Goal: Task Accomplishment & Management: Manage account settings

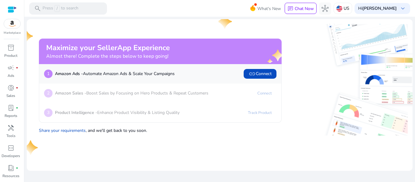
click at [226, 126] on p "Share your requirements , and we'll get back to you soon." at bounding box center [160, 129] width 243 height 9
click at [253, 74] on span "link" at bounding box center [251, 73] width 7 height 7
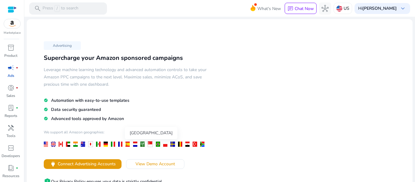
click at [141, 145] on div at bounding box center [142, 143] width 4 height 5
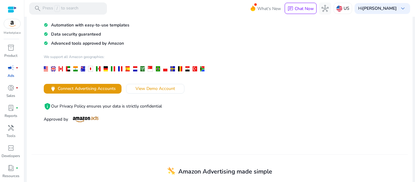
scroll to position [73, 0]
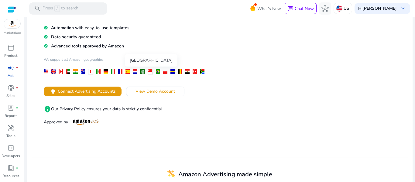
click at [142, 72] on div at bounding box center [142, 71] width 4 height 5
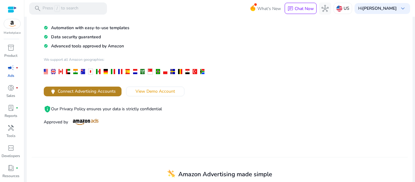
click at [105, 90] on span "Connect Advertising Accounts" at bounding box center [87, 91] width 58 height 6
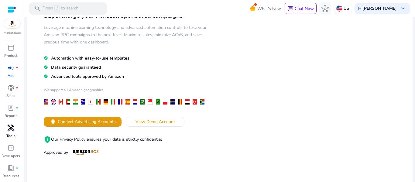
scroll to position [19, 0]
click at [11, 50] on span "campaign" at bounding box center [10, 48] width 7 height 7
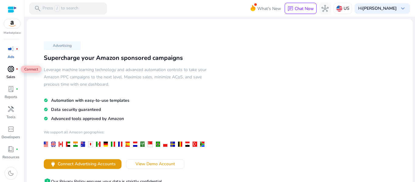
click at [13, 70] on span "donut_small" at bounding box center [10, 68] width 7 height 7
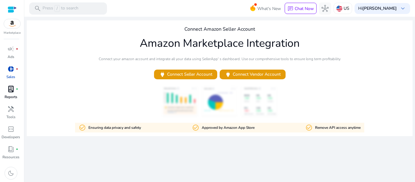
click at [12, 90] on span "lab_profile" at bounding box center [10, 88] width 7 height 7
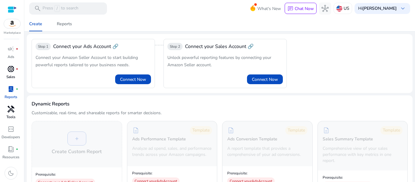
click at [13, 112] on span "handyman" at bounding box center [10, 108] width 7 height 7
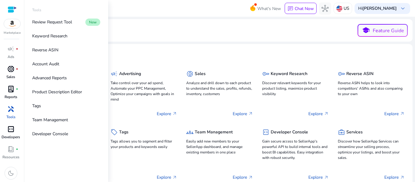
click at [11, 130] on span "code_blocks" at bounding box center [10, 128] width 7 height 7
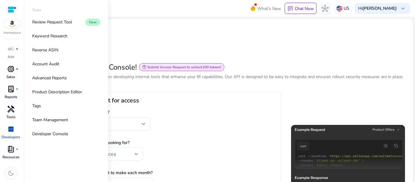
click at [11, 150] on span "book_4" at bounding box center [10, 148] width 7 height 7
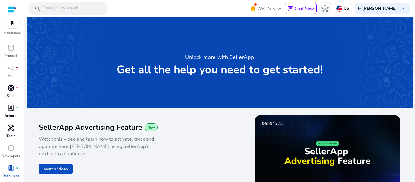
click at [156, 89] on div "Unlock more with SellerApp Get all the help you need to get started!" at bounding box center [220, 62] width 386 height 91
click at [9, 6] on div at bounding box center [12, 9] width 9 height 7
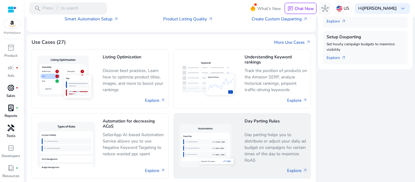
scroll to position [273, 0]
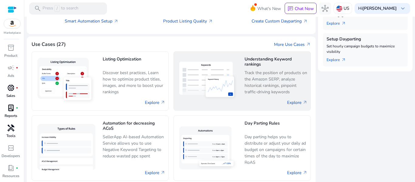
click at [210, 88] on img at bounding box center [208, 80] width 63 height 43
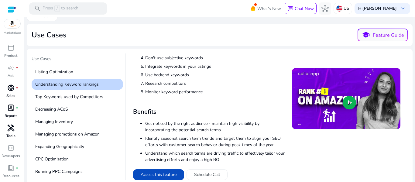
scroll to position [22, 0]
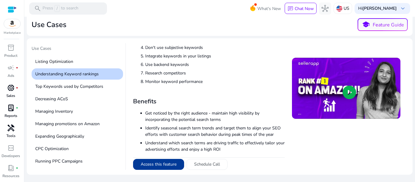
click at [174, 163] on button "Access this feature" at bounding box center [158, 164] width 51 height 11
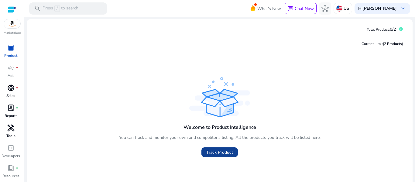
click at [208, 155] on span "Track Product" at bounding box center [219, 152] width 27 height 6
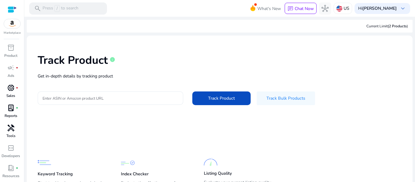
click at [92, 97] on input "Enter ASIN or Amazon product URL" at bounding box center [111, 98] width 136 height 7
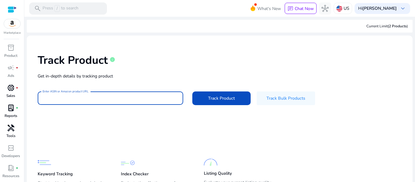
click at [81, 96] on input "Enter ASIN or Amazon product URL" at bounding box center [111, 98] width 136 height 7
paste input "**********"
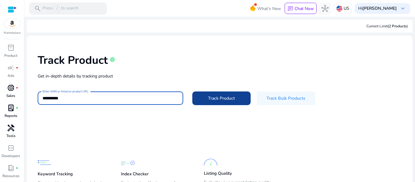
type input "**********"
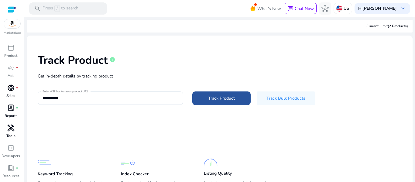
click at [205, 99] on span at bounding box center [221, 98] width 58 height 15
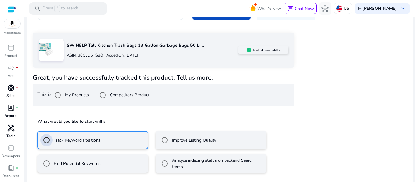
scroll to position [112, 0]
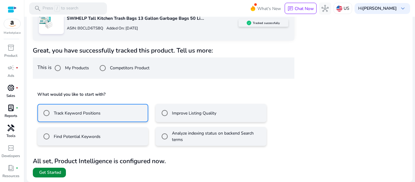
click at [54, 171] on span "Get Started" at bounding box center [50, 172] width 22 height 6
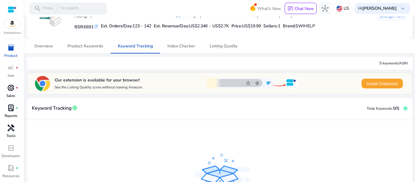
scroll to position [4, 0]
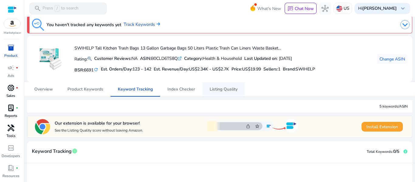
click at [226, 88] on span "Listing Quality" at bounding box center [223, 89] width 28 height 4
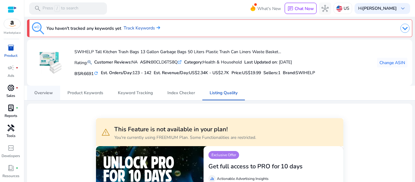
click at [48, 94] on span "Overview" at bounding box center [43, 93] width 19 height 4
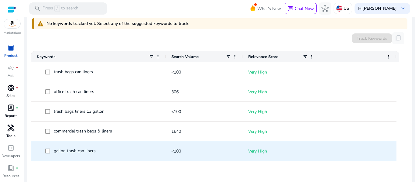
scroll to position [225, 0]
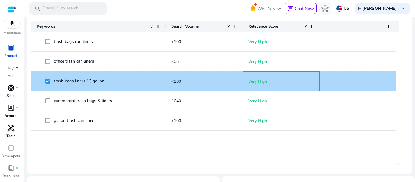
click at [261, 80] on p "Very High" at bounding box center [281, 81] width 66 height 12
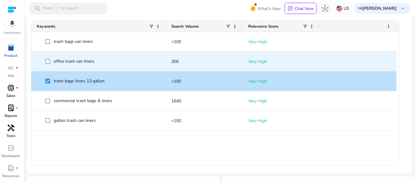
click at [255, 60] on p "Very High" at bounding box center [281, 61] width 66 height 12
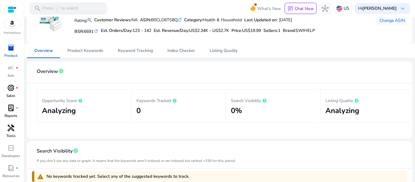
scroll to position [13, 0]
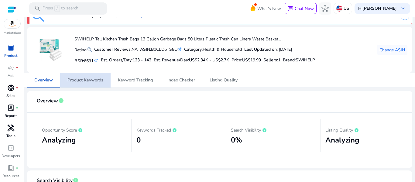
click at [89, 80] on span "Product Keywords" at bounding box center [85, 80] width 36 height 4
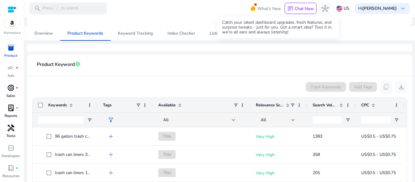
click at [257, 5] on span at bounding box center [255, 4] width 2 height 2
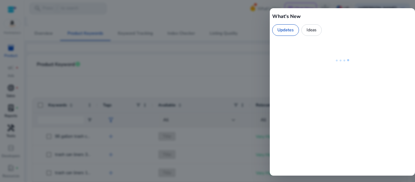
click at [267, 9] on div at bounding box center [207, 91] width 415 height 182
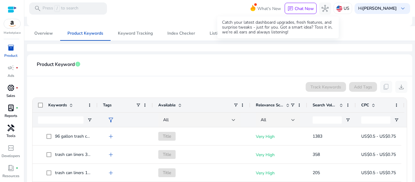
click at [270, 6] on span "What's New" at bounding box center [269, 8] width 24 height 11
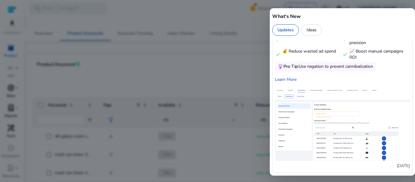
click at [309, 28] on div "Ideas" at bounding box center [311, 30] width 20 height 12
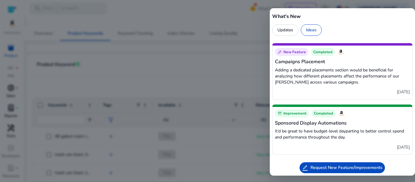
click at [354, 169] on span "Request New Feature/Improvements" at bounding box center [346, 168] width 72 height 6
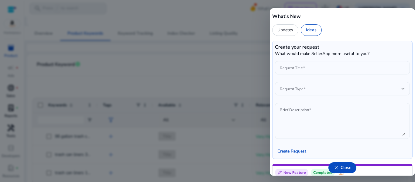
click at [284, 32] on div "Updates" at bounding box center [285, 30] width 26 height 12
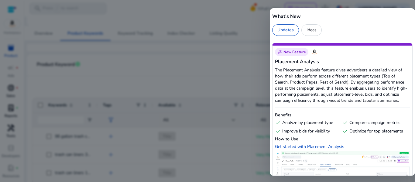
click at [259, 29] on div at bounding box center [207, 91] width 415 height 182
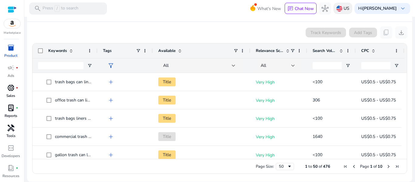
click at [342, 7] on img at bounding box center [339, 8] width 6 height 6
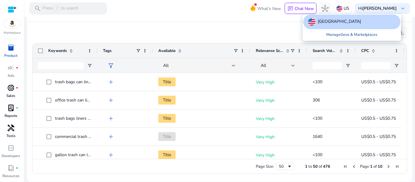
click at [340, 36] on link "Manage Geos & Marketplaces" at bounding box center [351, 34] width 61 height 11
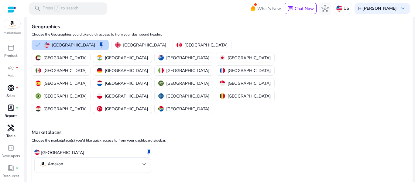
click at [142, 160] on mat-select-trigger "Amazon" at bounding box center [90, 163] width 103 height 7
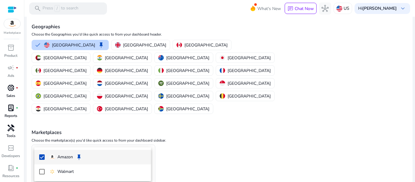
click at [100, 124] on div at bounding box center [207, 91] width 415 height 182
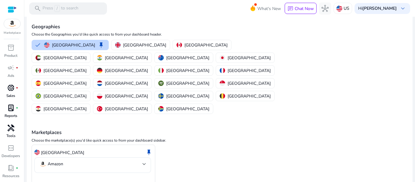
click at [59, 149] on p "[GEOGRAPHIC_DATA]" at bounding box center [62, 152] width 43 height 6
click at [158, 80] on div "[GEOGRAPHIC_DATA]" at bounding box center [183, 83] width 51 height 6
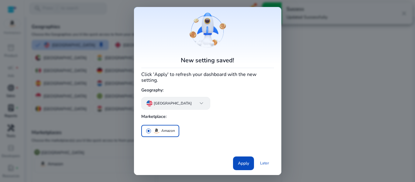
click at [193, 100] on app-icon "keyboard_arrow_down" at bounding box center [199, 103] width 12 height 7
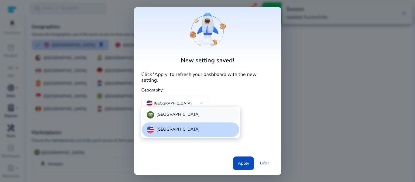
click at [176, 115] on p "[GEOGRAPHIC_DATA]" at bounding box center [177, 114] width 43 height 7
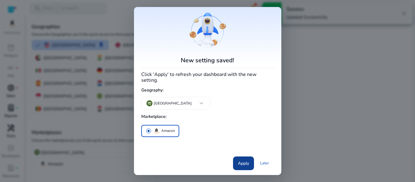
click at [235, 158] on span at bounding box center [243, 163] width 21 height 15
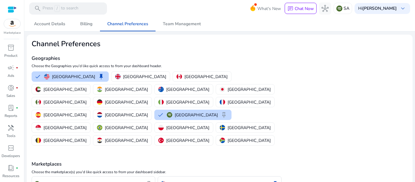
scroll to position [32, 0]
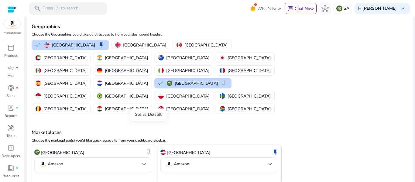
click at [147, 148] on span "keep" at bounding box center [148, 151] width 7 height 7
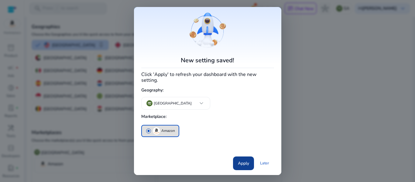
click at [239, 160] on span "Apply" at bounding box center [243, 163] width 11 height 6
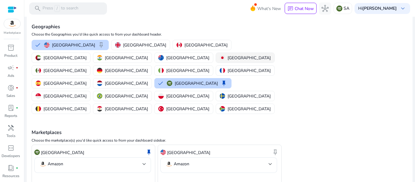
scroll to position [0, 0]
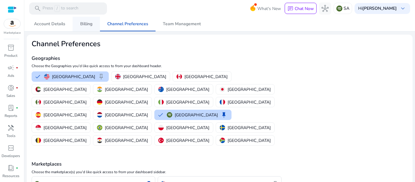
click at [76, 24] on link "Billing" at bounding box center [86, 24] width 27 height 15
click at [85, 24] on span "Billing" at bounding box center [86, 24] width 12 height 4
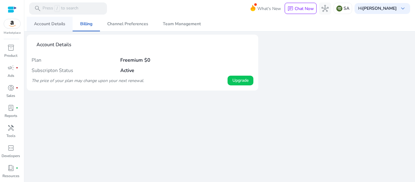
click at [56, 25] on span "Account Details" at bounding box center [49, 24] width 31 height 4
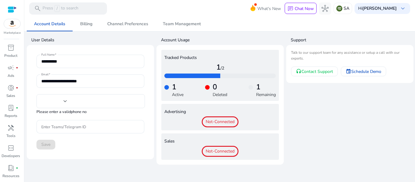
type input "****"
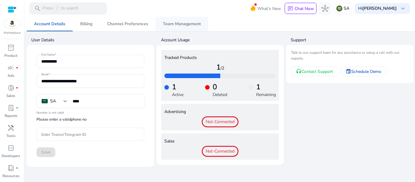
click at [176, 23] on span "Team Management" at bounding box center [182, 24] width 38 height 4
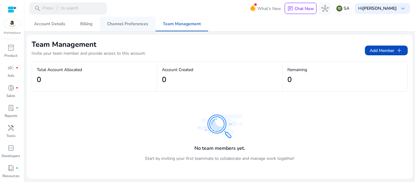
click at [131, 21] on span "Channel Preferences" at bounding box center [127, 24] width 41 height 15
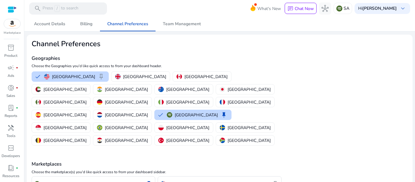
click at [9, 9] on div at bounding box center [12, 9] width 9 height 7
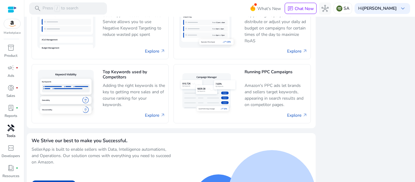
scroll to position [411, 0]
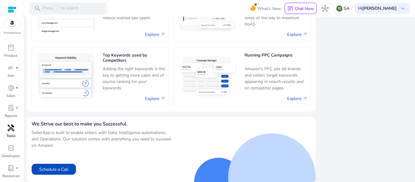
click at [15, 130] on div "handyman" at bounding box center [10, 128] width 17 height 10
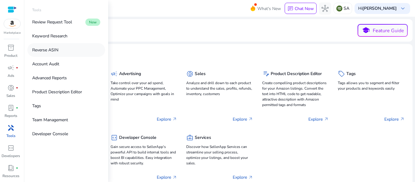
click at [58, 52] on p "Reverse ASIN" at bounding box center [45, 50] width 26 height 6
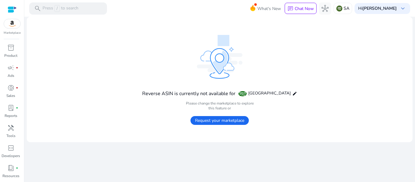
click at [216, 117] on span "Request your marketplace" at bounding box center [219, 120] width 58 height 9
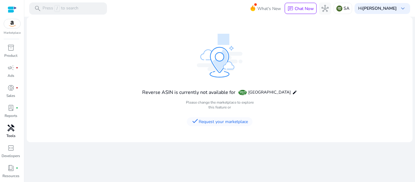
click at [9, 128] on span "handyman" at bounding box center [10, 127] width 7 height 7
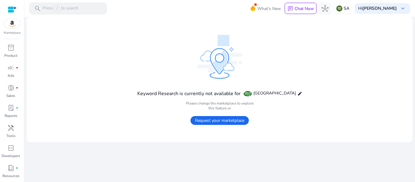
click at [194, 122] on span "Request your marketplace" at bounding box center [219, 120] width 58 height 9
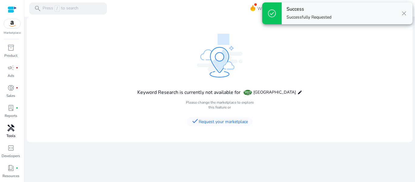
click at [11, 129] on span "handyman" at bounding box center [10, 127] width 7 height 7
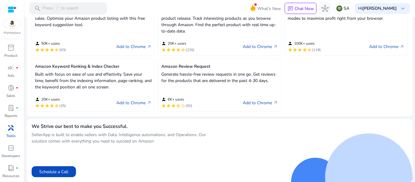
scroll to position [195, 0]
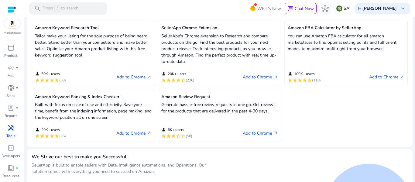
click at [135, 79] on link "Add to Chrome arrow_outward" at bounding box center [133, 76] width 35 height 7
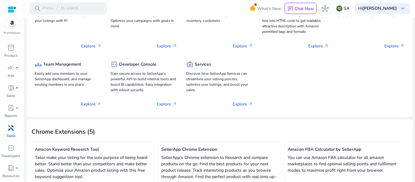
scroll to position [43, 0]
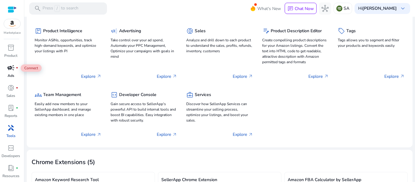
click at [13, 70] on span "campaign" at bounding box center [10, 67] width 7 height 7
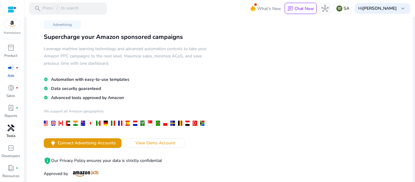
scroll to position [91, 0]
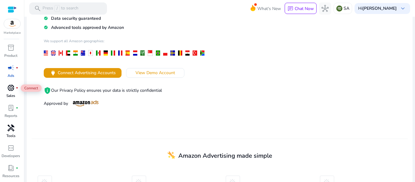
click at [12, 90] on span "donut_small" at bounding box center [10, 87] width 7 height 7
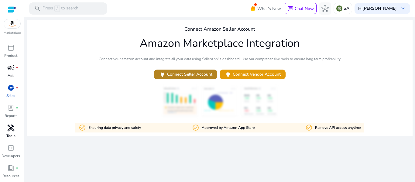
click at [202, 77] on span "power Connect Seller Account" at bounding box center [185, 74] width 53 height 7
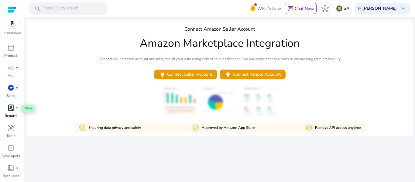
click at [10, 106] on span "lab_profile" at bounding box center [10, 107] width 7 height 7
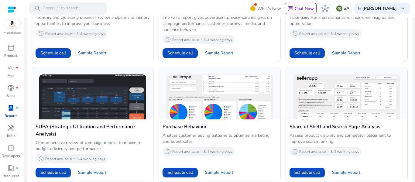
scroll to position [287, 0]
